Goal: Task Accomplishment & Management: Use online tool/utility

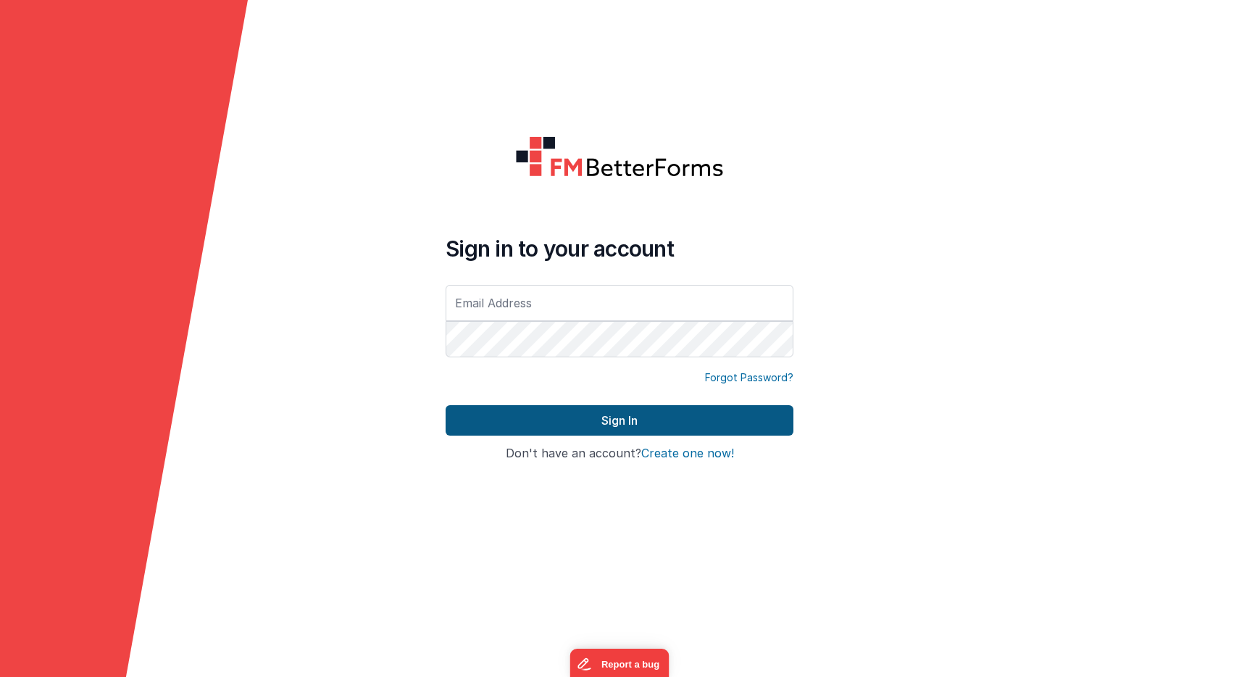
type input "[PERSON_NAME][EMAIL_ADDRESS][PERSON_NAME][DOMAIN_NAME]"
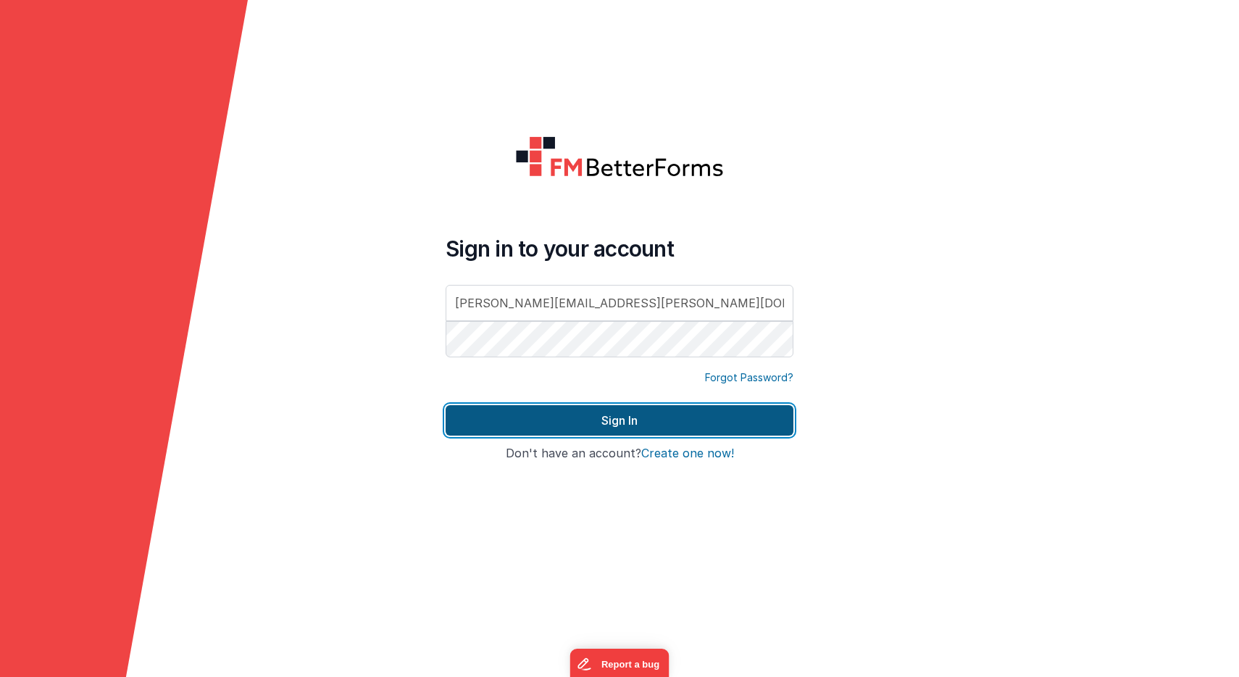
click at [564, 423] on button "Sign In" at bounding box center [620, 420] width 348 height 30
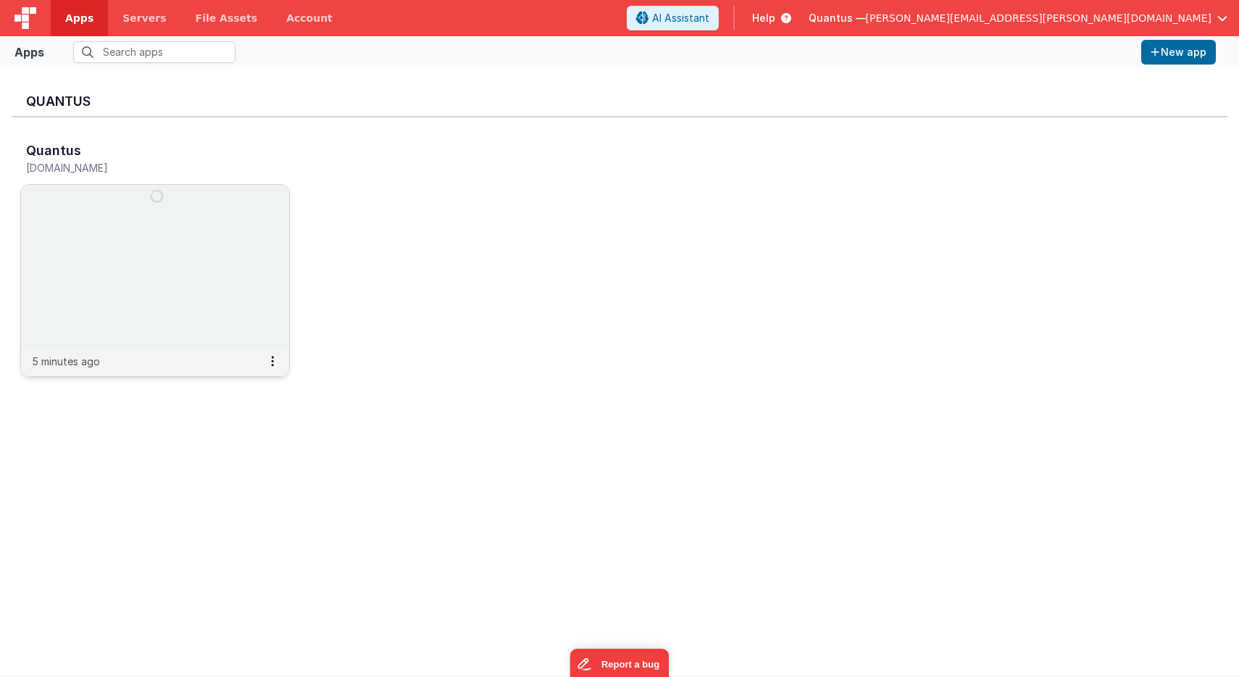
click at [223, 252] on img at bounding box center [155, 266] width 268 height 162
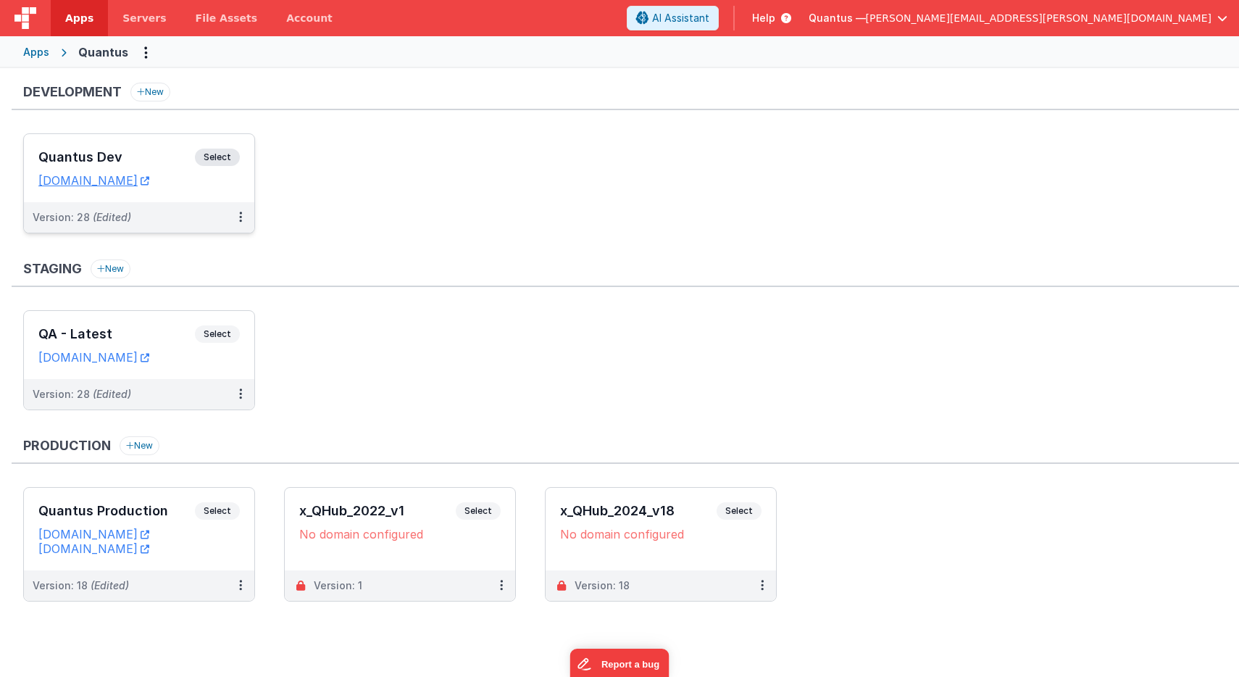
click at [157, 150] on h3 "Quantus Dev" at bounding box center [116, 157] width 157 height 14
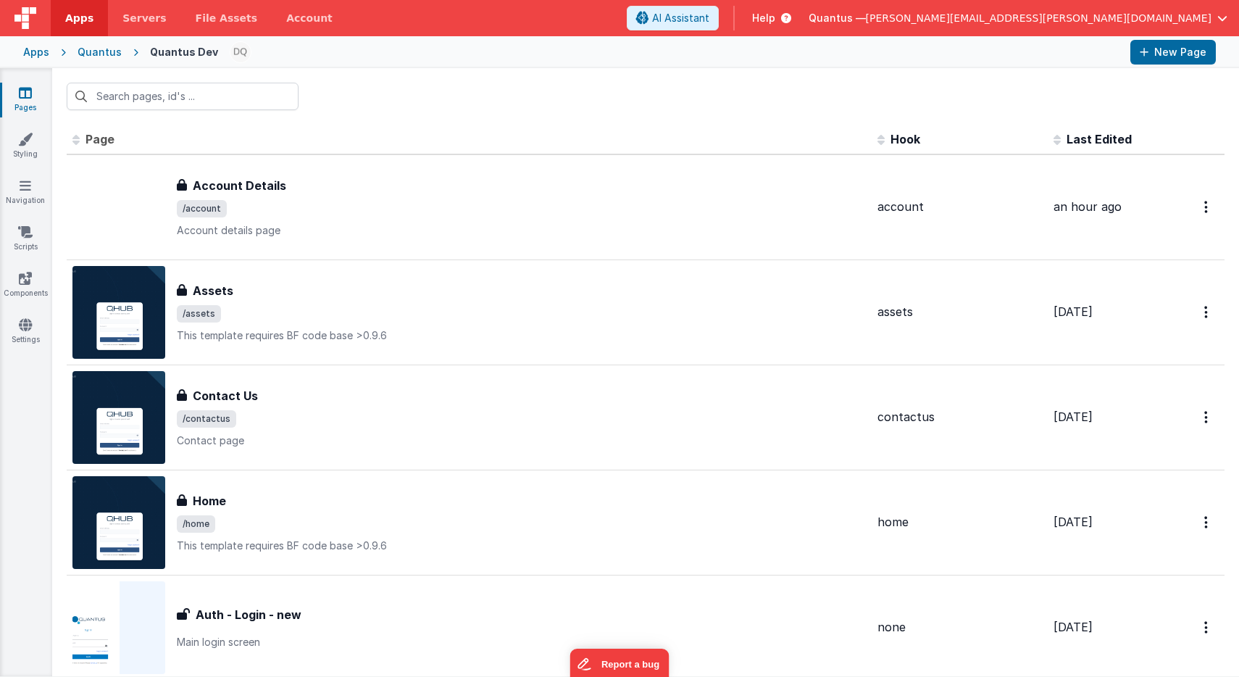
click at [1071, 142] on span "Last Edited" at bounding box center [1099, 139] width 65 height 14
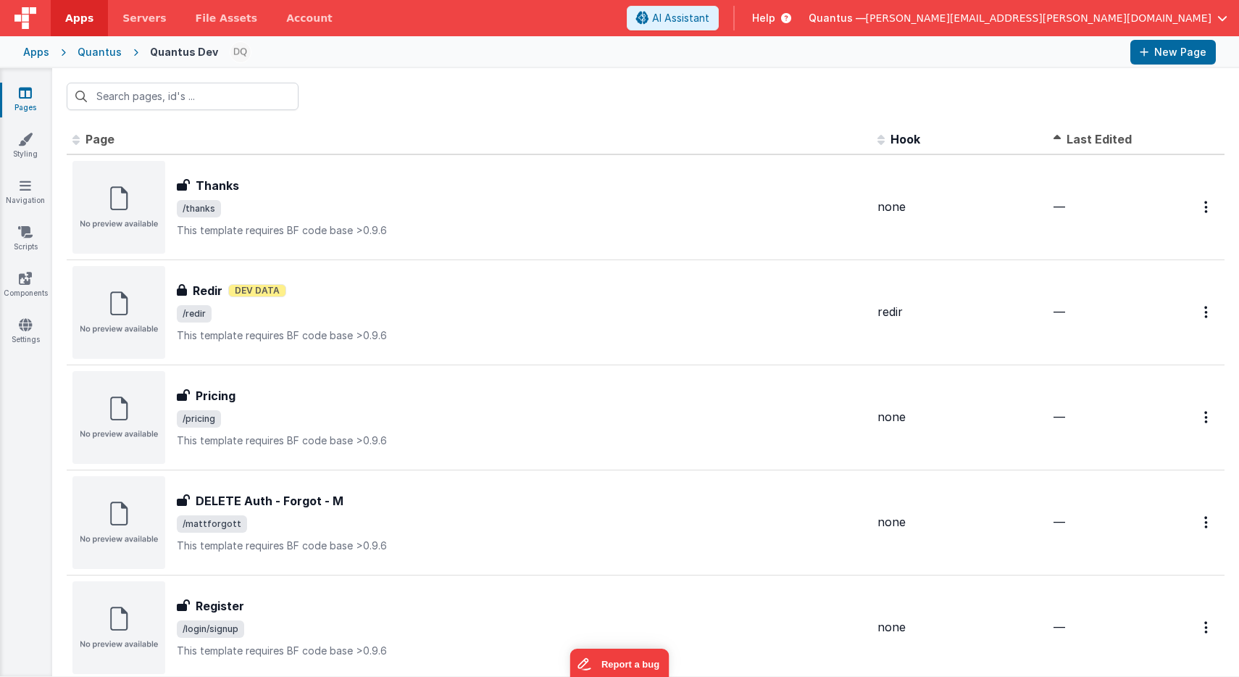
click at [1071, 142] on span "Last Edited" at bounding box center [1099, 139] width 65 height 14
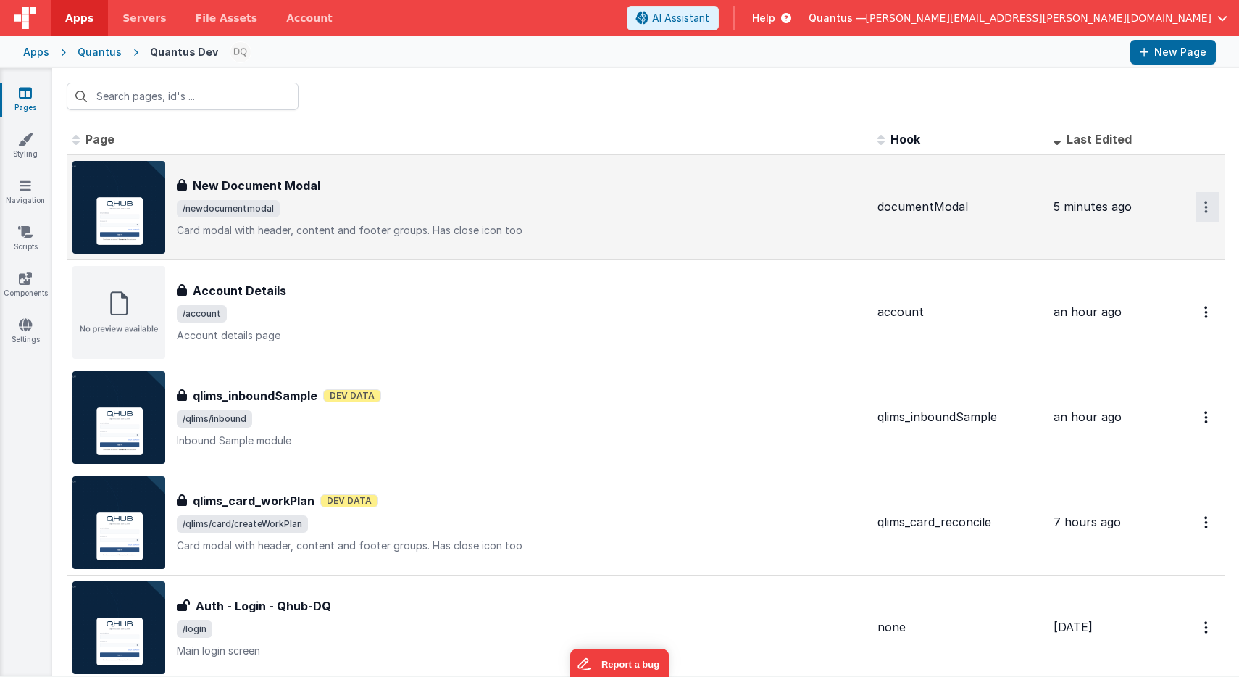
click at [1205, 209] on icon "Options" at bounding box center [1207, 207] width 4 height 12
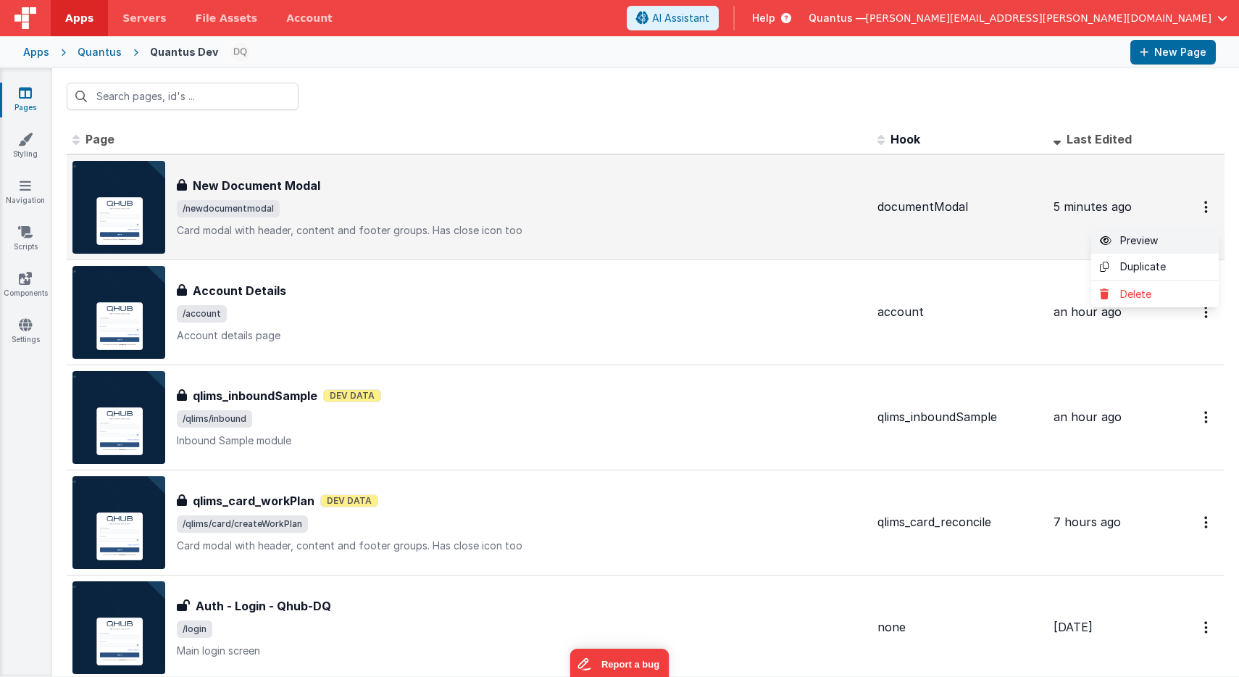
click at [1162, 240] on link "Preview" at bounding box center [1156, 241] width 128 height 26
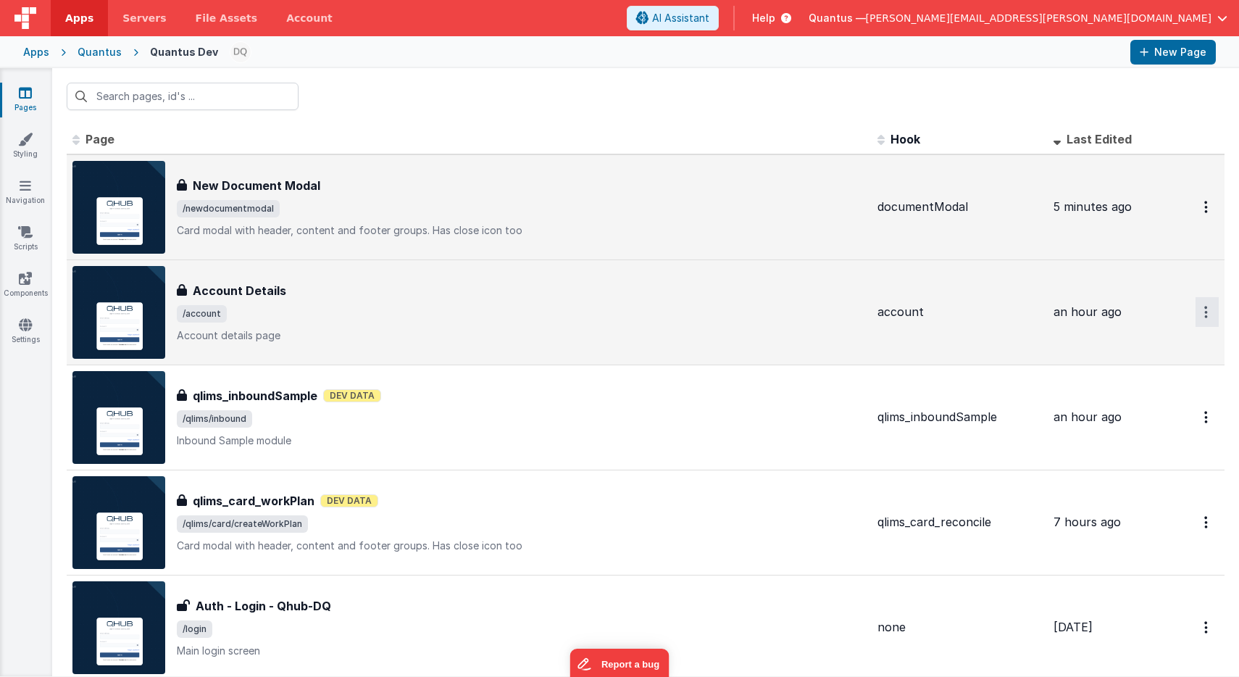
click at [1198, 309] on button "Options" at bounding box center [1207, 312] width 23 height 30
click at [1155, 339] on link "Preview" at bounding box center [1156, 346] width 128 height 26
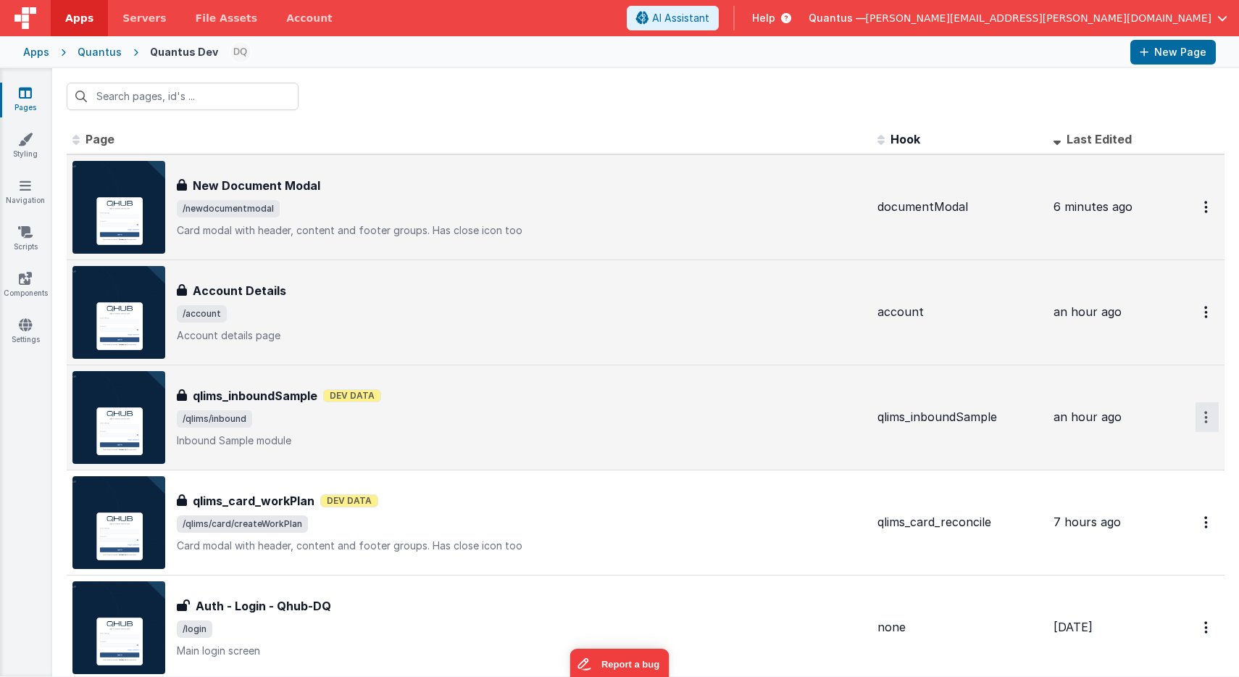
click at [1202, 420] on button "Options" at bounding box center [1207, 417] width 23 height 30
click at [1150, 449] on link "Preview" at bounding box center [1156, 451] width 128 height 26
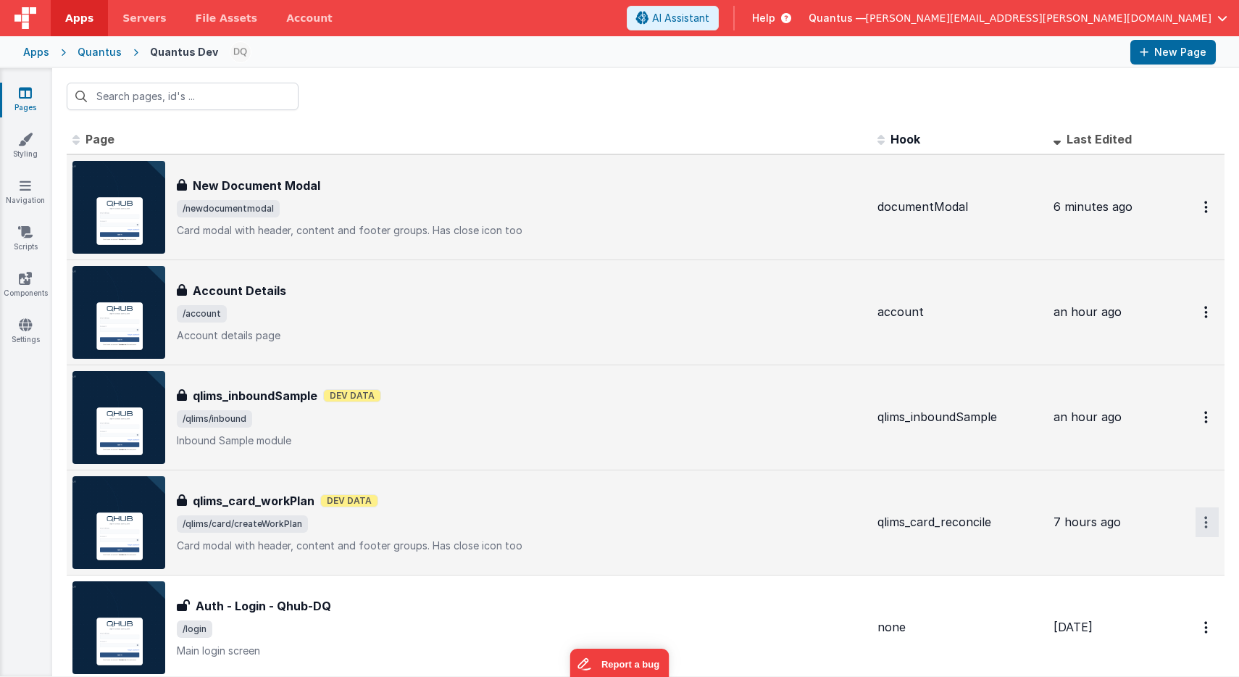
click at [1196, 523] on button "Options" at bounding box center [1207, 522] width 23 height 30
click at [1144, 555] on link "Preview" at bounding box center [1156, 556] width 128 height 26
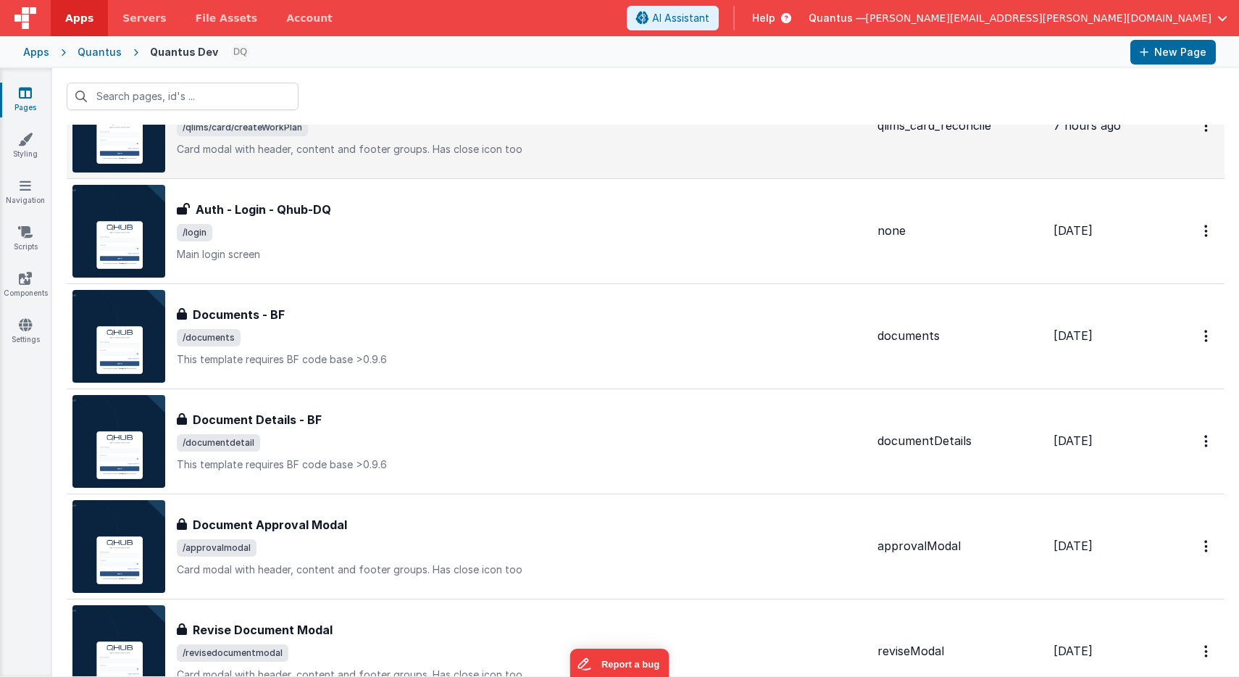
scroll to position [397, 0]
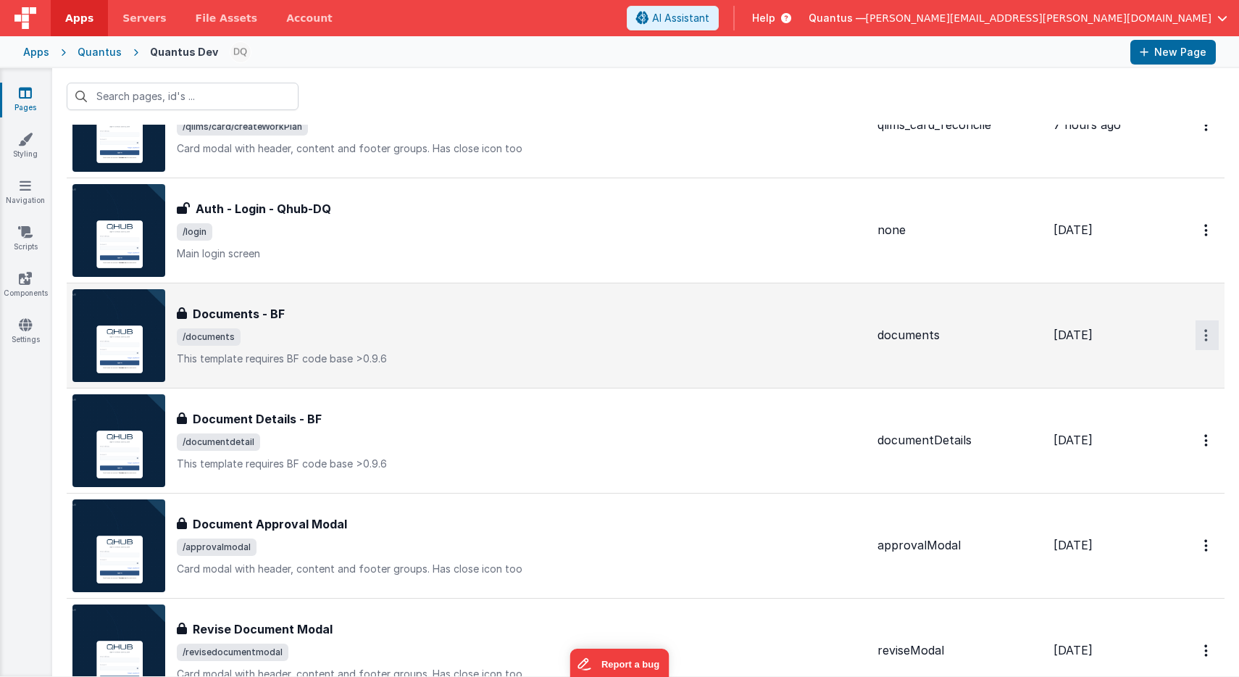
click at [1205, 340] on icon "Options" at bounding box center [1207, 335] width 4 height 12
click at [1152, 367] on link "Preview" at bounding box center [1156, 369] width 128 height 26
